Goal: Check status

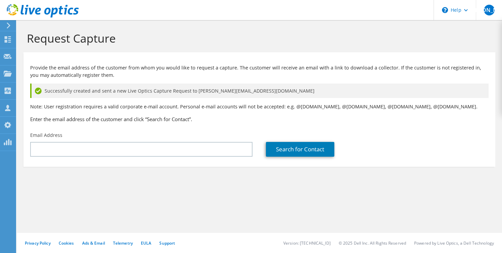
click at [74, 11] on icon at bounding box center [43, 11] width 72 height 14
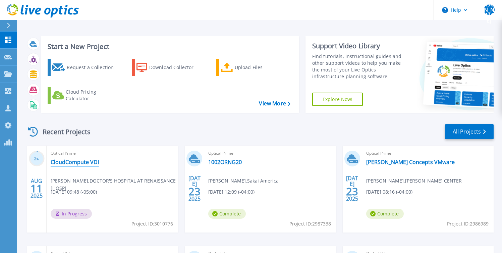
click at [77, 162] on link "CloudCompute VDI" at bounding box center [75, 162] width 48 height 7
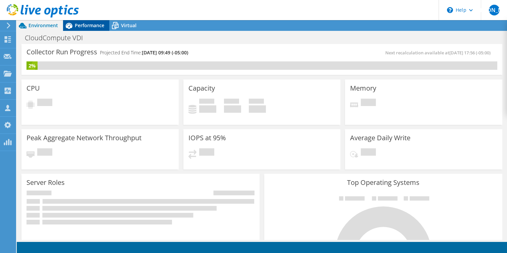
click at [88, 24] on span "Performance" at bounding box center [89, 25] width 29 height 6
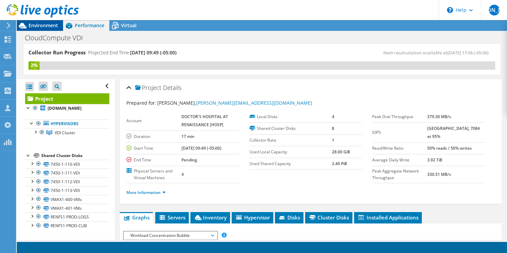
click at [51, 26] on span "Environment" at bounding box center [42, 25] width 29 height 6
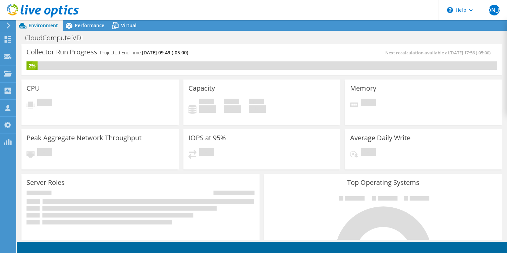
click at [49, 9] on use at bounding box center [43, 10] width 72 height 13
